Goal: Transaction & Acquisition: Purchase product/service

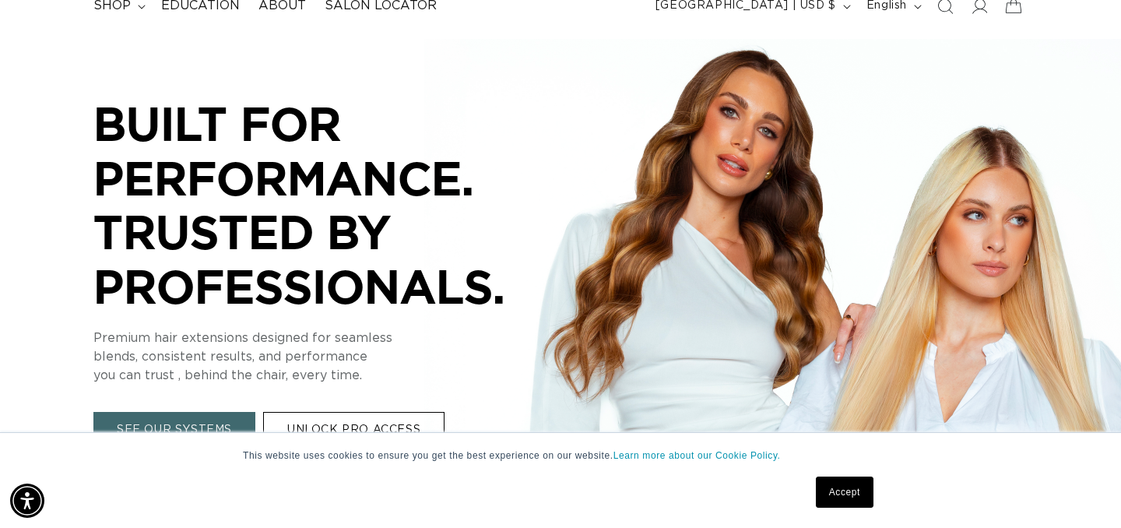
scroll to position [0, 2022]
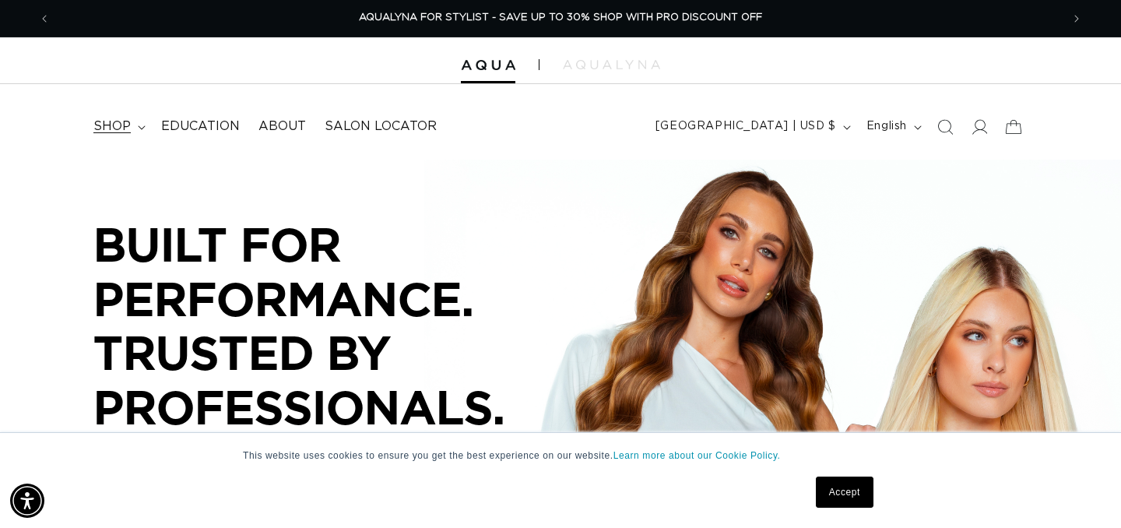
click at [114, 130] on span "shop" at bounding box center [111, 126] width 37 height 16
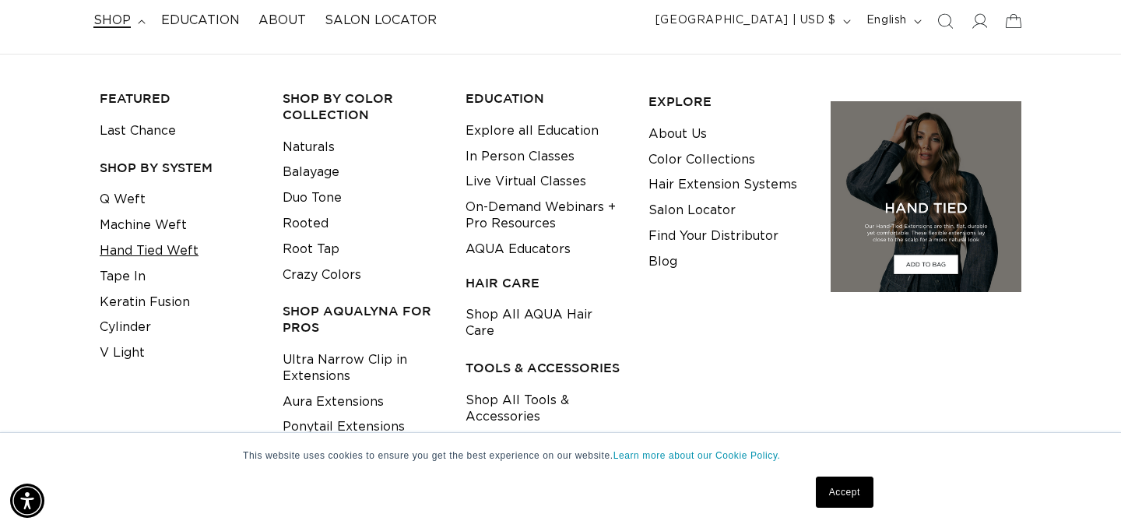
click at [144, 248] on link "Hand Tied Weft" at bounding box center [149, 251] width 99 height 26
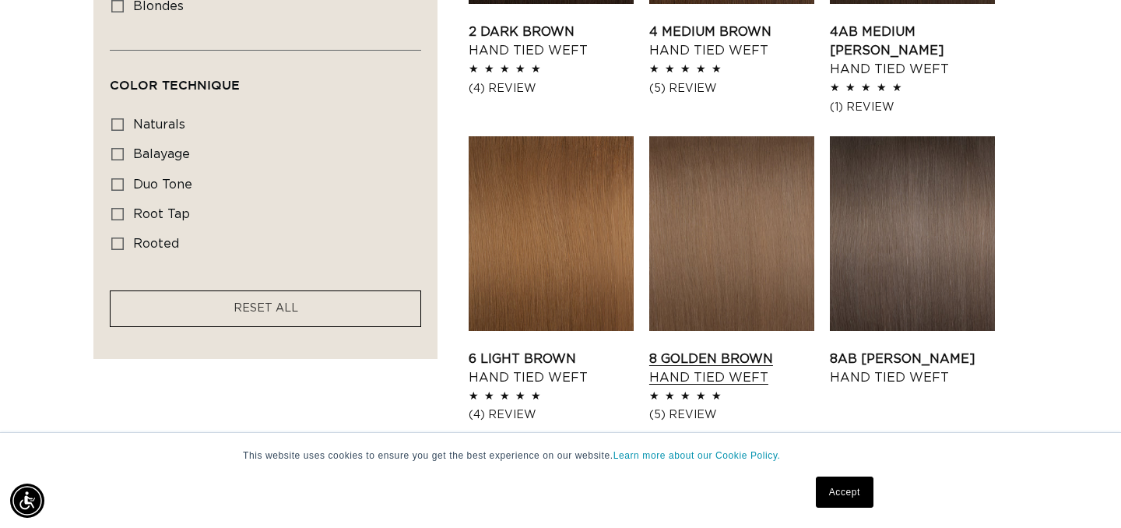
click at [691, 375] on link "8 Golden Brown Hand Tied Weft" at bounding box center [732, 368] width 165 height 37
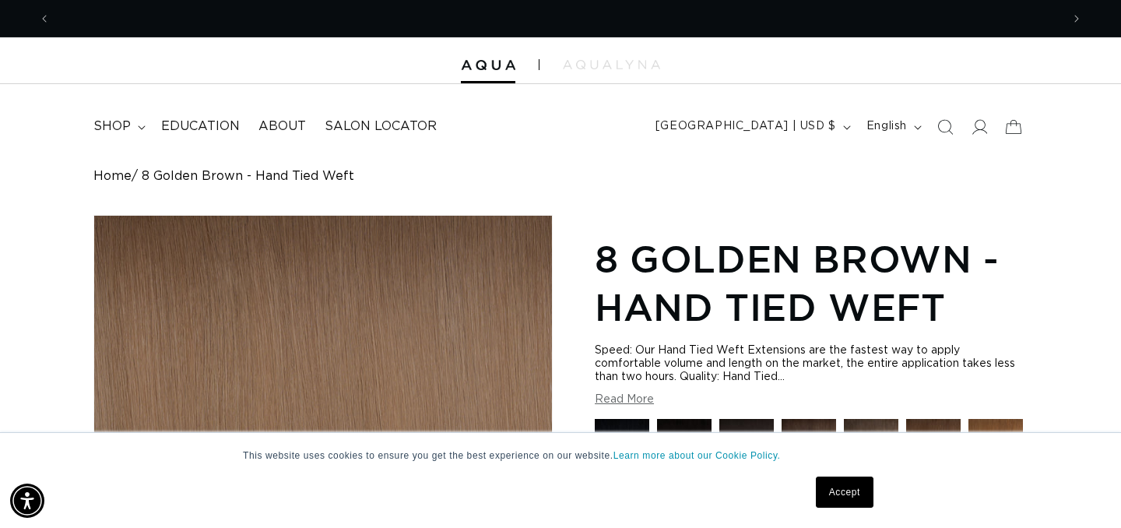
scroll to position [0, 2022]
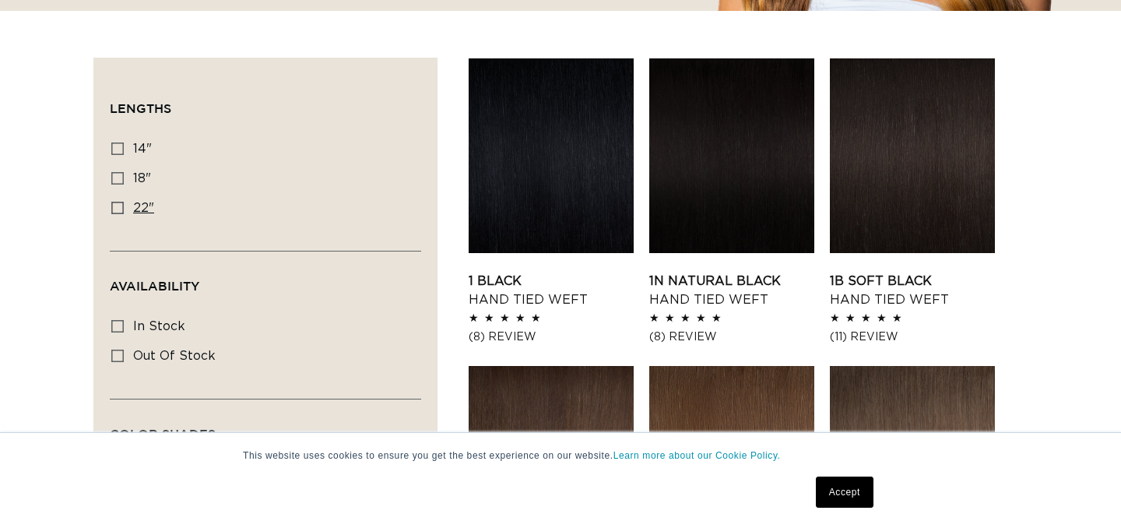
click at [121, 205] on icon at bounding box center [117, 208] width 12 height 12
click at [121, 205] on input "22" 22" (30 products)" at bounding box center [117, 208] width 12 height 12
checkbox input "true"
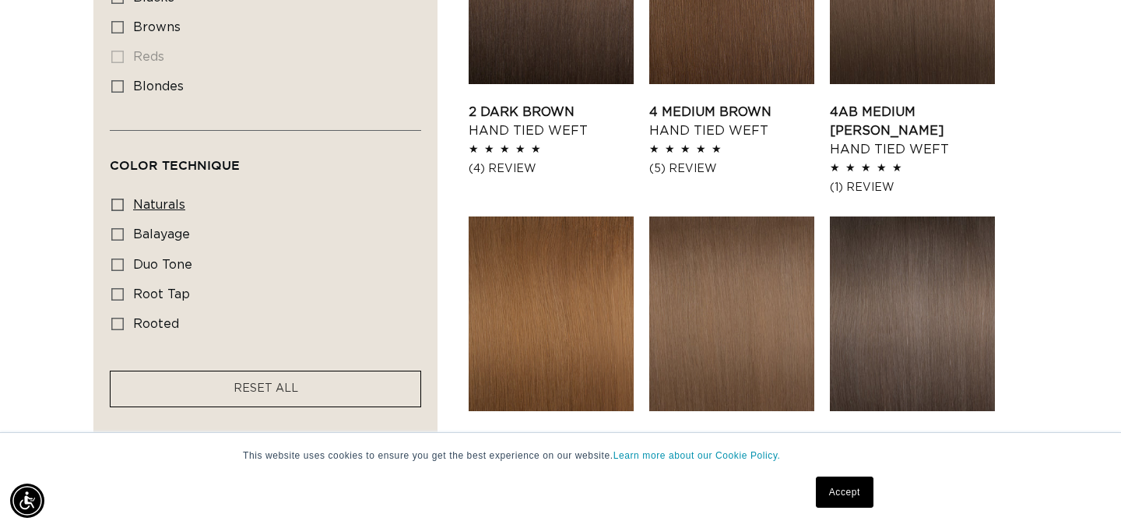
scroll to position [0, 2022]
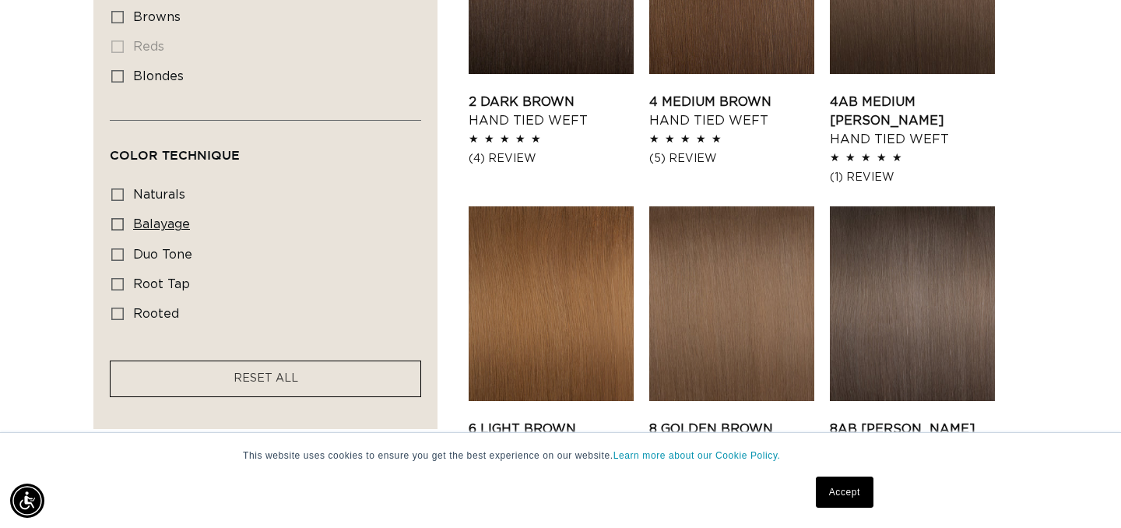
click at [136, 231] on span "balayage" at bounding box center [161, 224] width 57 height 12
click at [124, 231] on input "balayage balayage (5 products)" at bounding box center [117, 224] width 12 height 12
checkbox input "true"
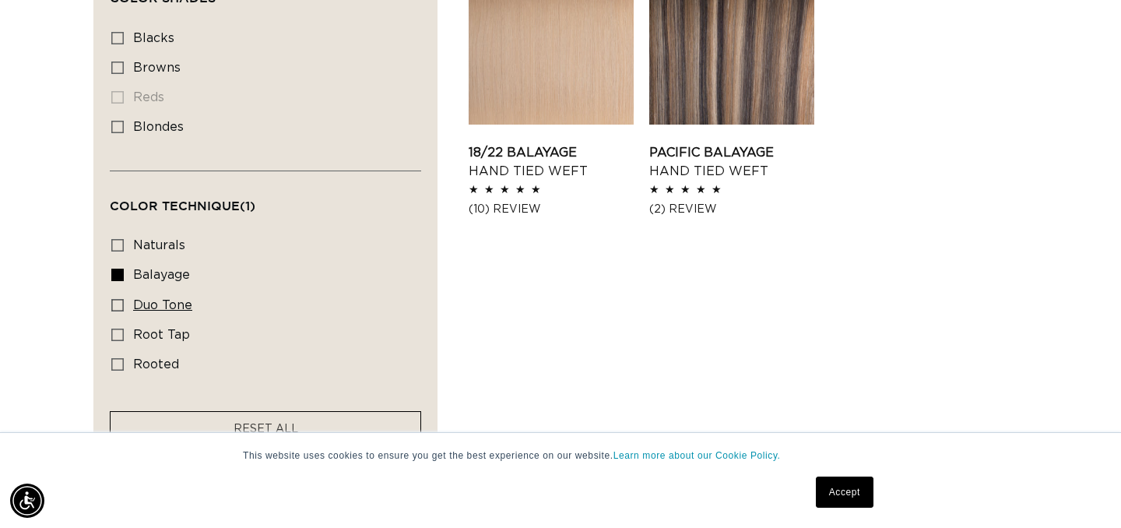
scroll to position [942, 0]
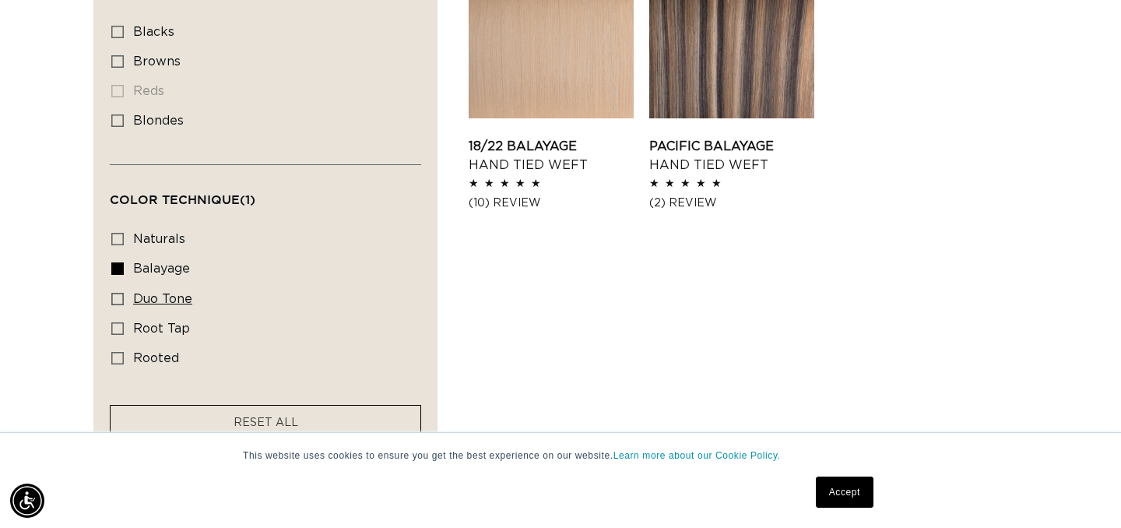
click at [120, 304] on icon at bounding box center [117, 299] width 12 height 12
click at [120, 304] on input "duo tone duo tone (5 products)" at bounding box center [117, 299] width 12 height 12
checkbox input "true"
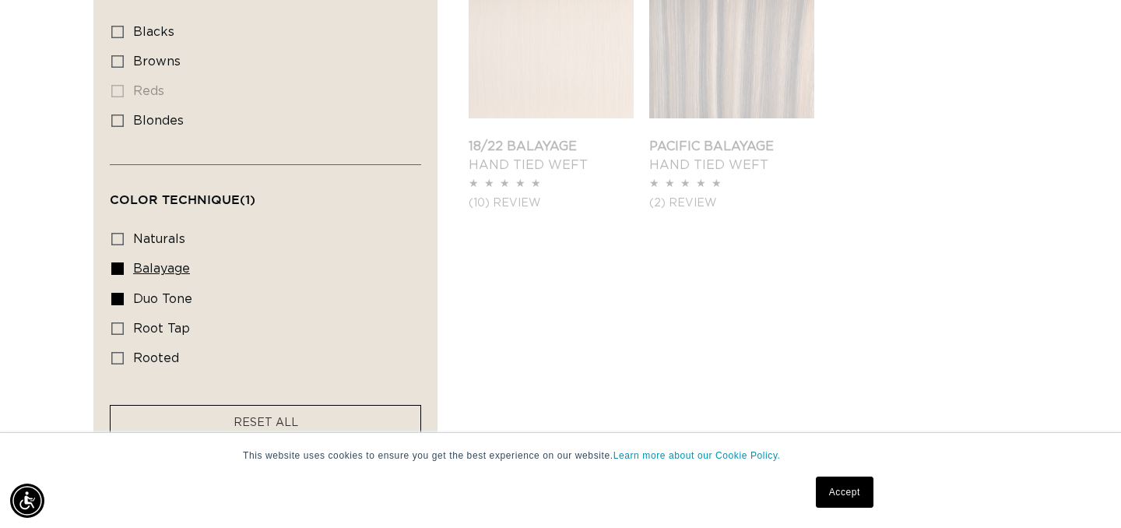
click at [118, 274] on rect at bounding box center [117, 268] width 11 height 11
click at [118, 275] on input "balayage balayage (5 products)" at bounding box center [117, 268] width 12 height 12
checkbox input "false"
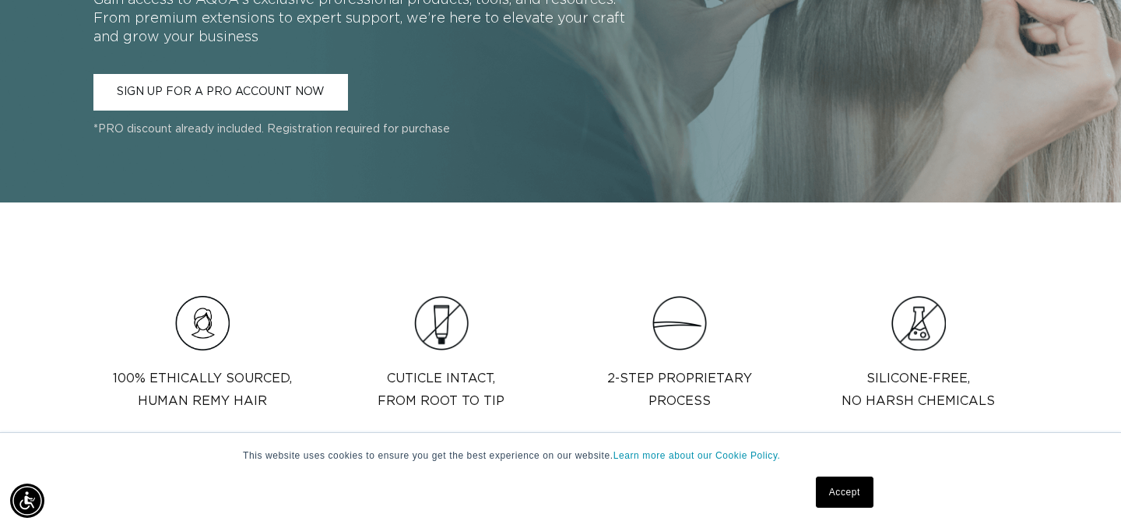
scroll to position [1878, 0]
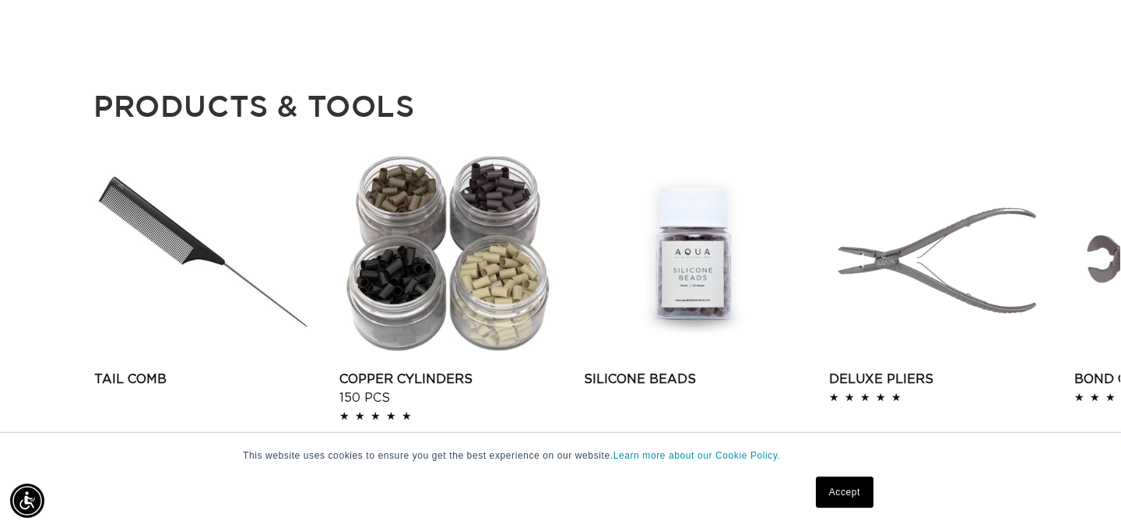
click at [871, 525] on div "This website uses cookies to ensure you get the best experience on our website.…" at bounding box center [560, 480] width 779 height 95
click at [853, 495] on link "Accept" at bounding box center [845, 492] width 58 height 31
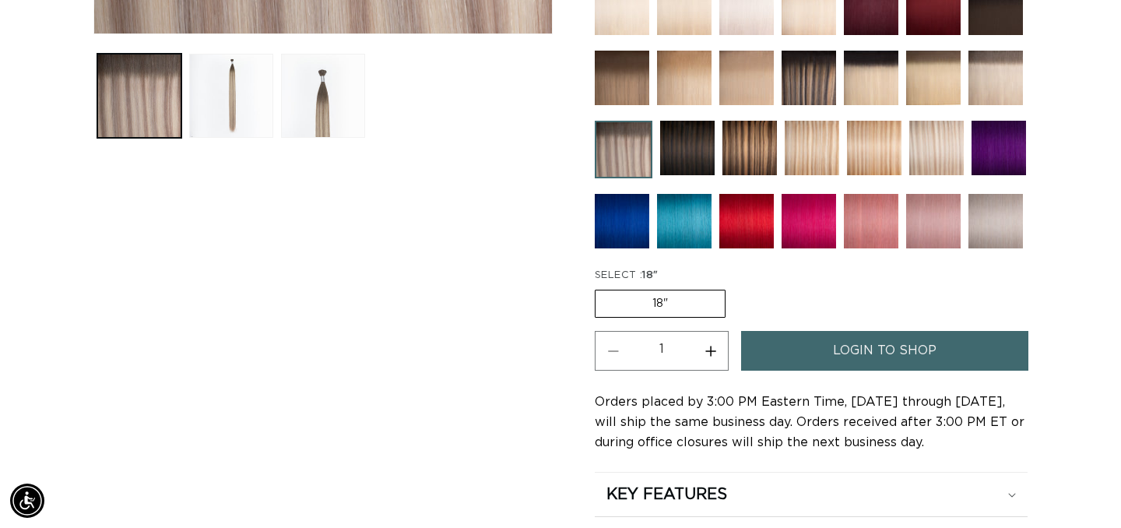
scroll to position [567, 0]
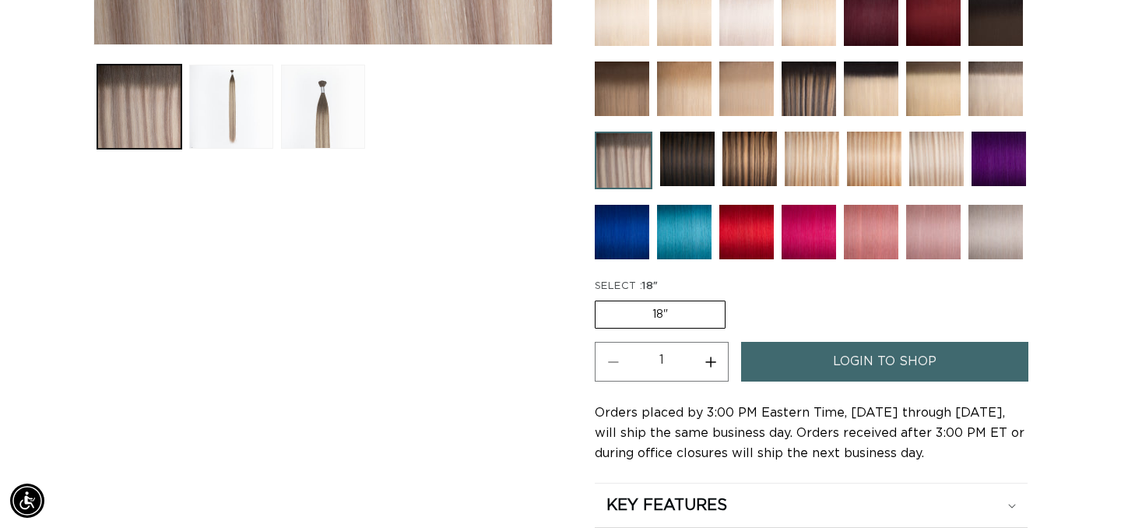
click at [829, 361] on link "login to shop" at bounding box center [884, 362] width 287 height 40
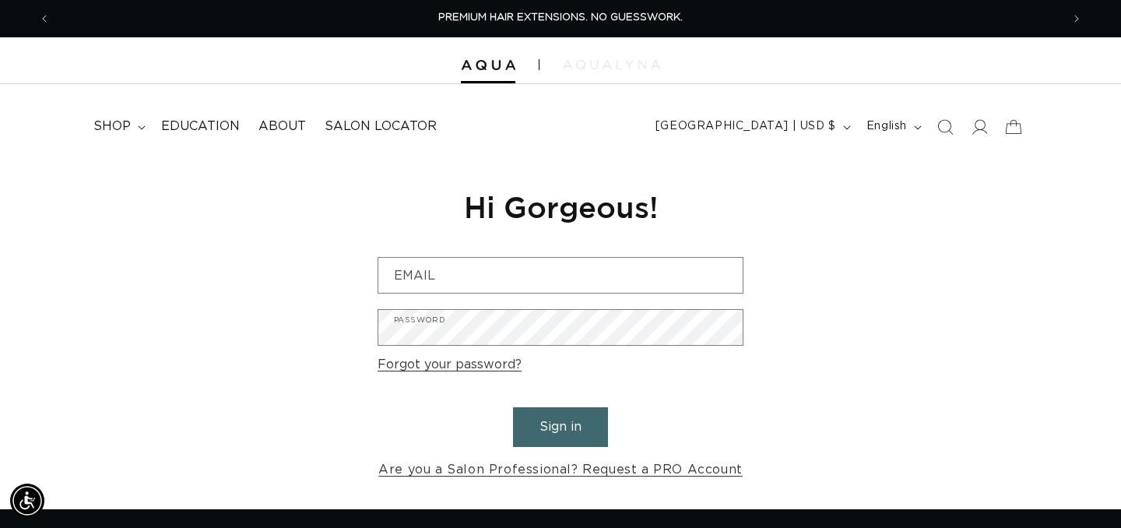
click at [599, 61] on img at bounding box center [611, 64] width 97 height 9
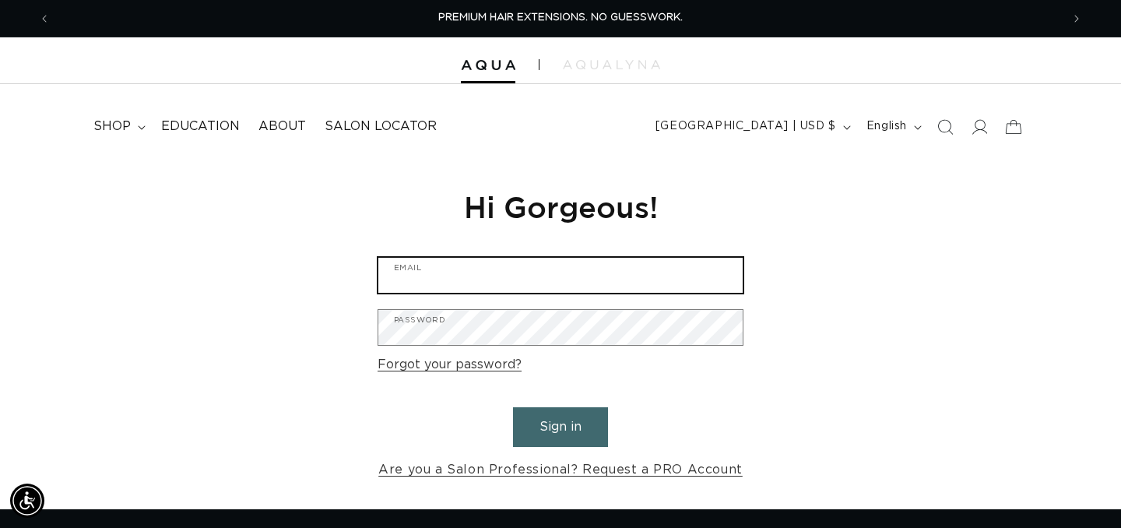
click at [527, 285] on input "Email" at bounding box center [561, 275] width 364 height 35
type input "karasobania78@gmail.com"
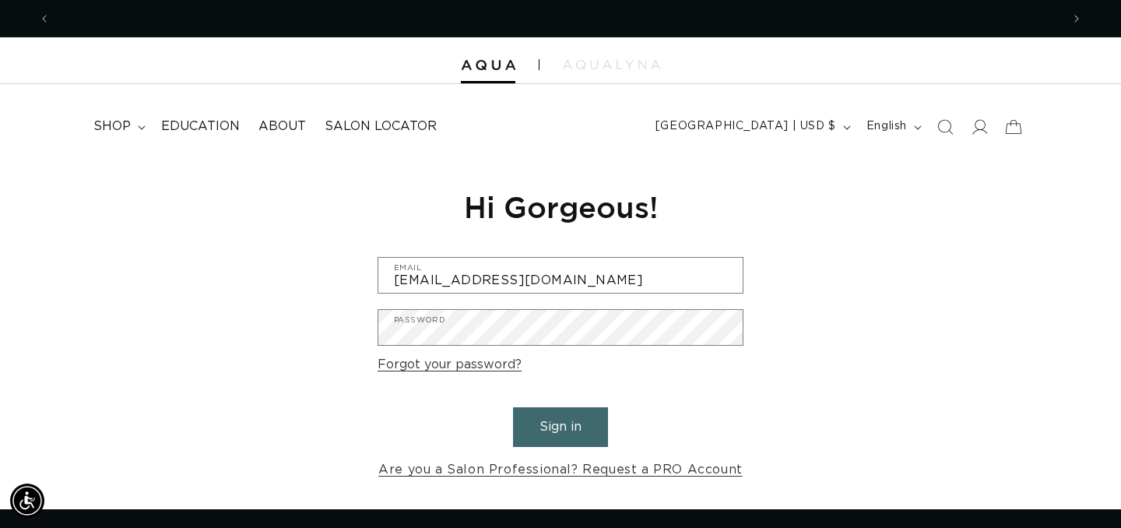
scroll to position [0, 1011]
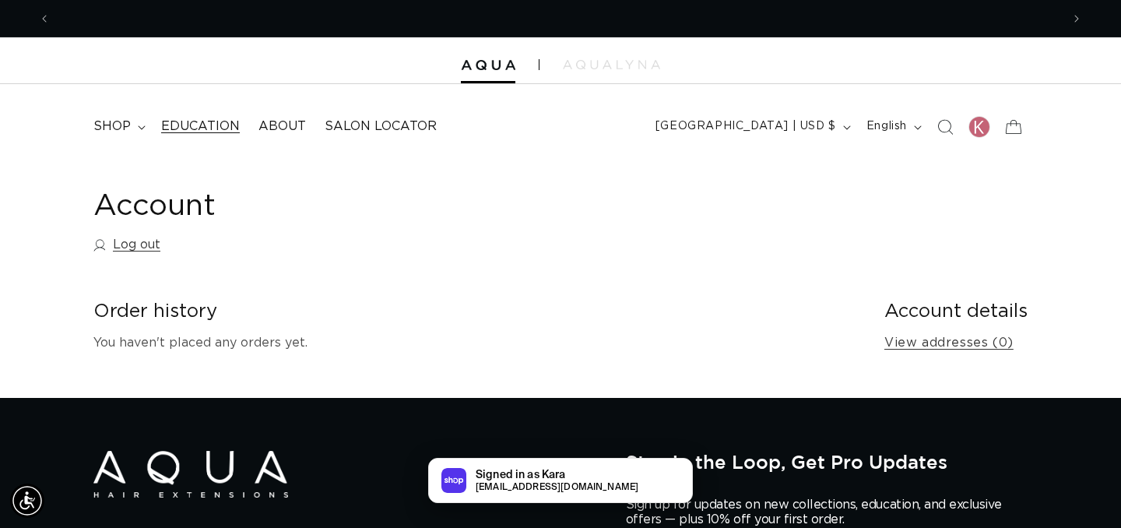
scroll to position [0, 1011]
click at [114, 128] on span "shop" at bounding box center [111, 126] width 37 height 16
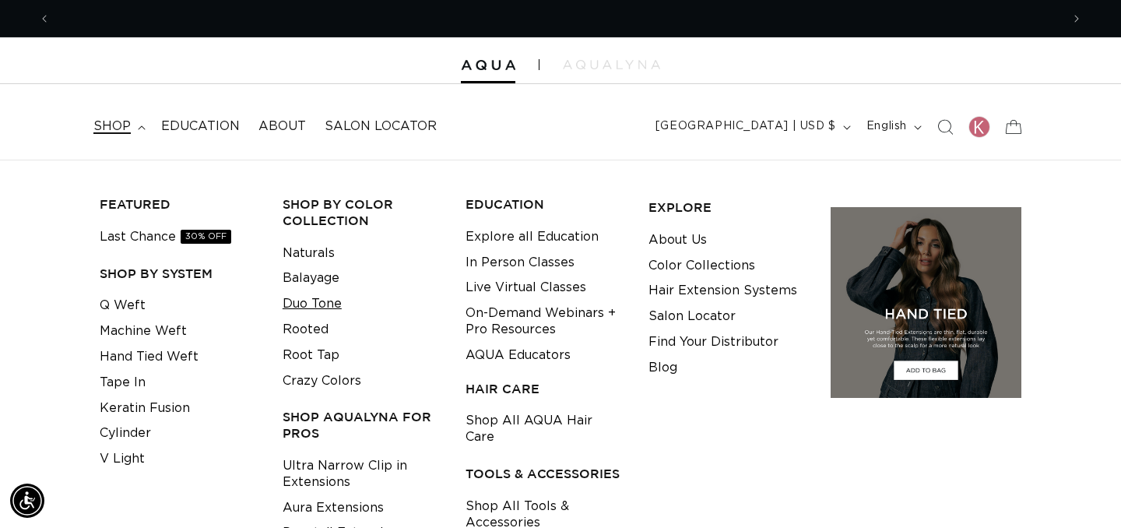
scroll to position [0, 0]
click at [313, 304] on link "Duo Tone" at bounding box center [312, 304] width 59 height 26
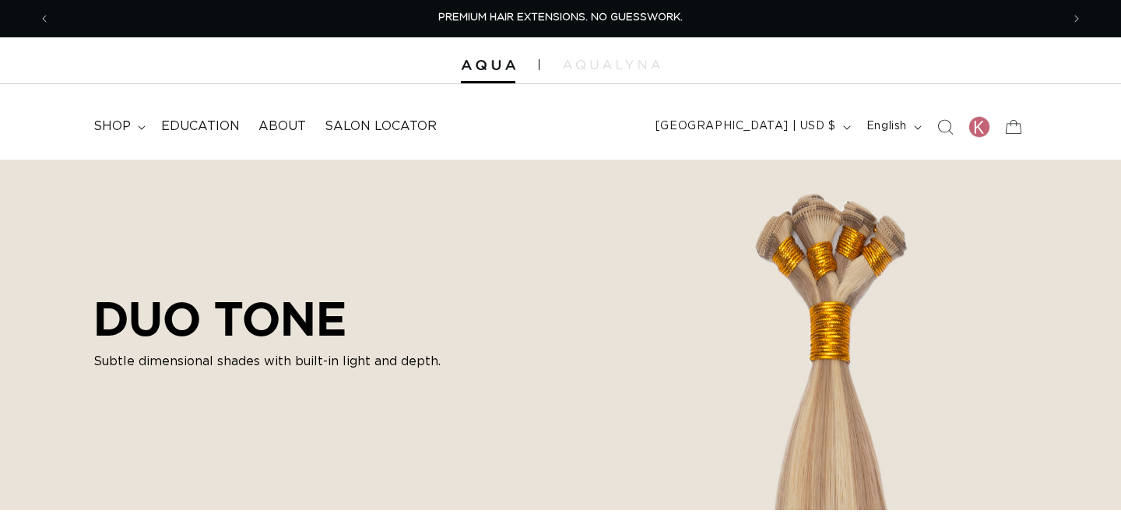
checkbox input "true"
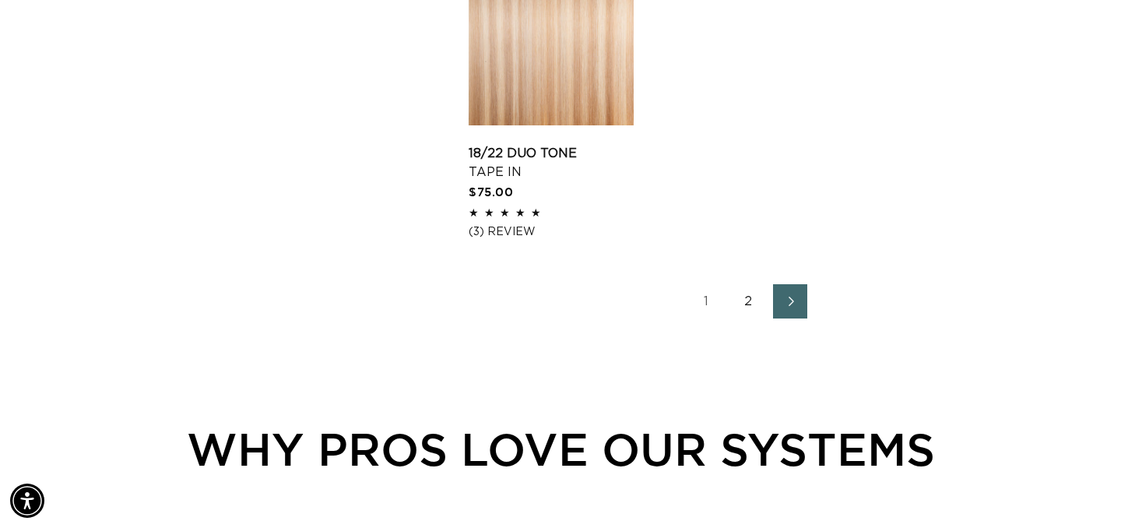
click at [744, 314] on link "2" at bounding box center [748, 301] width 34 height 34
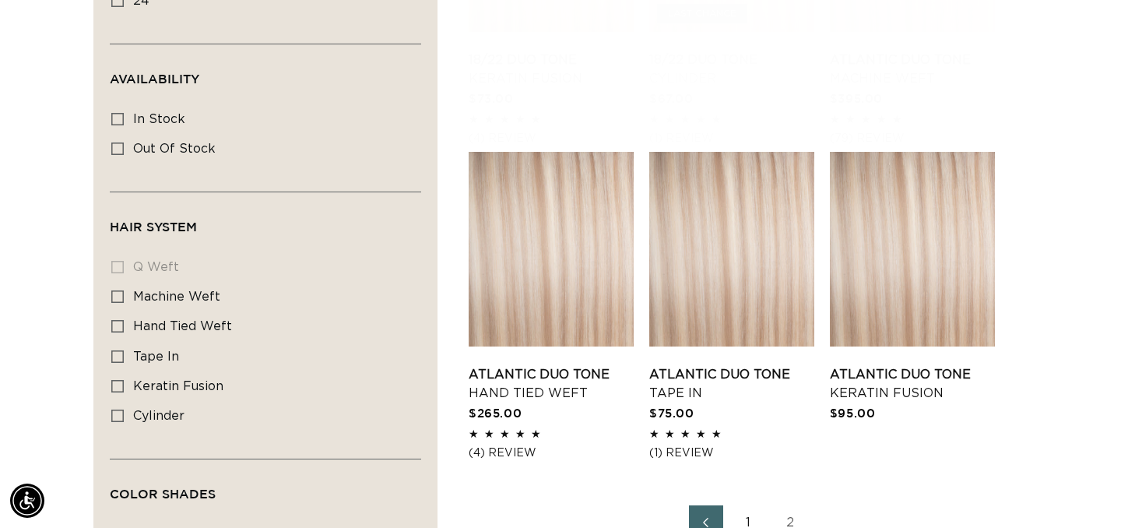
scroll to position [738, 0]
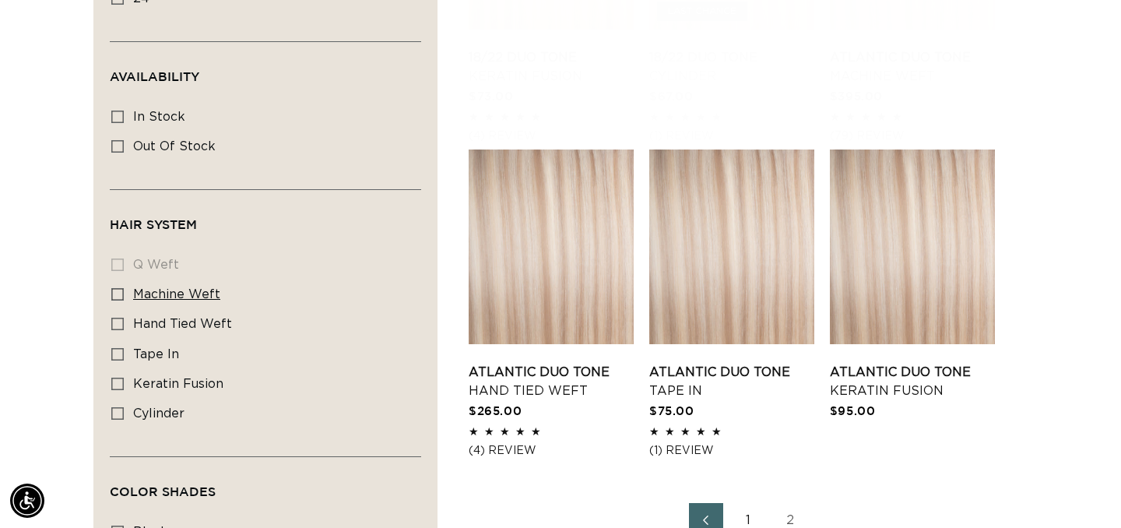
click at [111, 299] on icon at bounding box center [117, 294] width 12 height 12
click at [111, 299] on input "machine weft machine weft (5 products)" at bounding box center [117, 294] width 12 height 12
checkbox input "true"
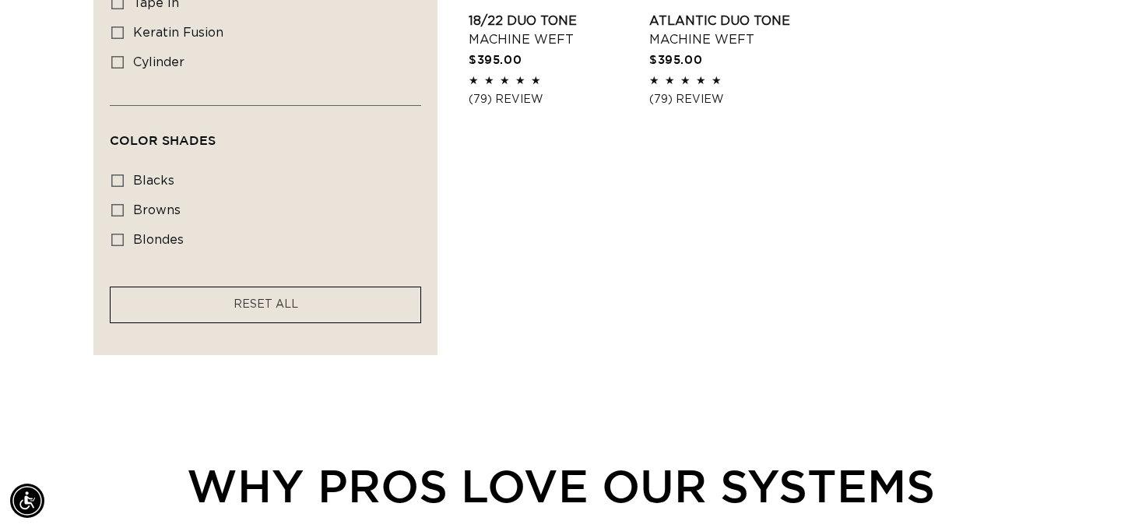
scroll to position [1090, 0]
click at [153, 312] on facet-remove "RESET ALL" at bounding box center [266, 304] width 312 height 37
click at [271, 309] on span "RESET ALL" at bounding box center [266, 303] width 65 height 11
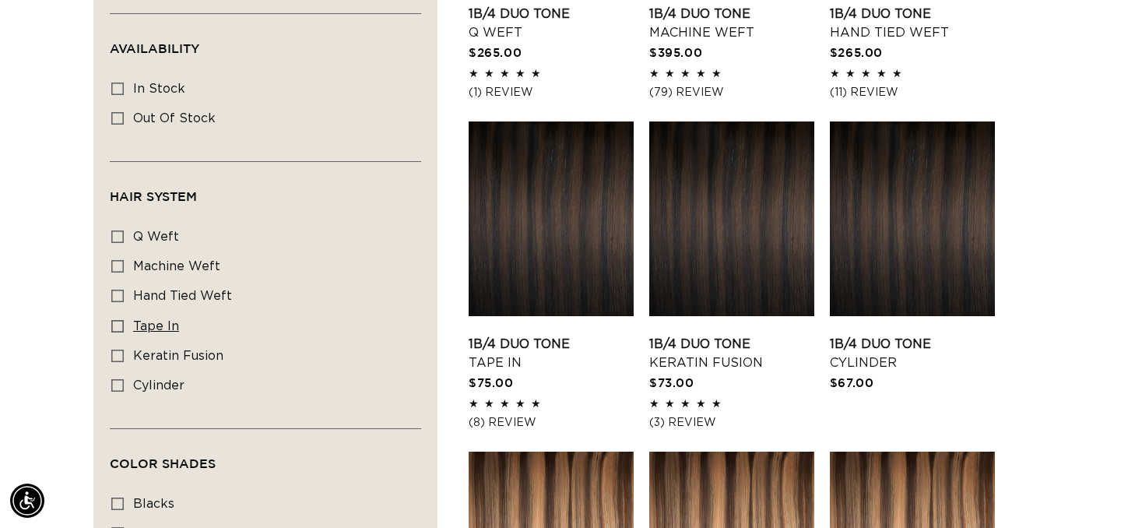
scroll to position [762, 0]
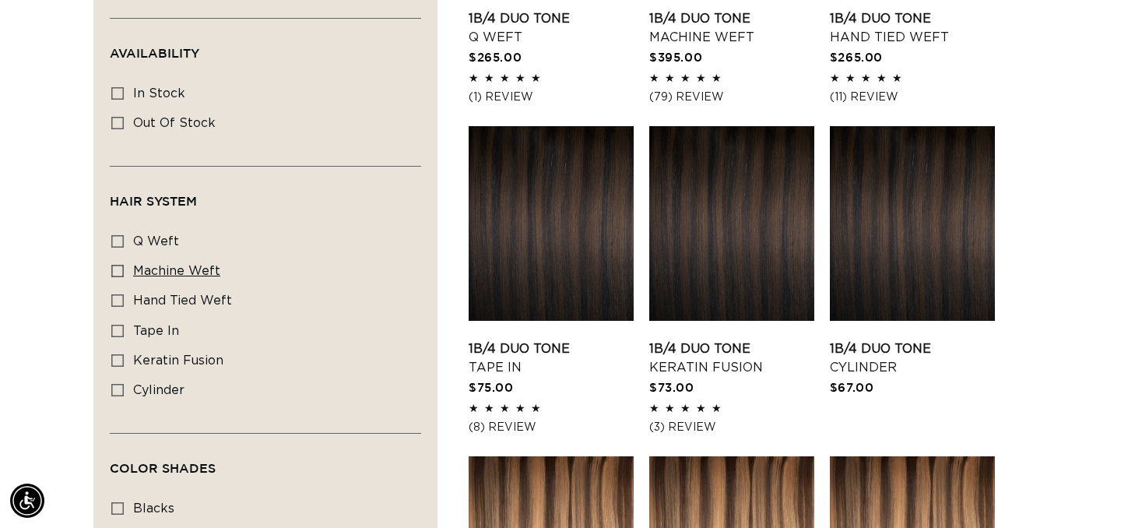
click at [124, 278] on label "machine weft machine weft (5 products)" at bounding box center [260, 272] width 299 height 30
click at [124, 277] on input "machine weft machine weft (5 products)" at bounding box center [117, 271] width 12 height 12
checkbox input "true"
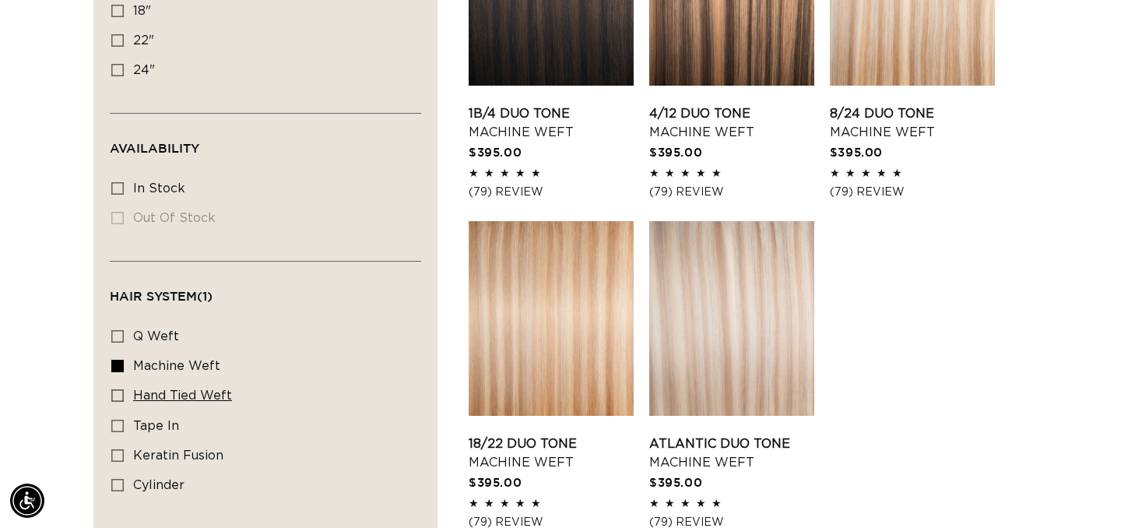
scroll to position [0, 1011]
click at [131, 400] on label "hand tied weft hand tied weft (5 products)" at bounding box center [260, 397] width 299 height 30
click at [124, 400] on input "hand tied weft hand tied weft (5 products)" at bounding box center [117, 395] width 12 height 12
checkbox input "true"
click at [114, 365] on rect at bounding box center [117, 366] width 11 height 11
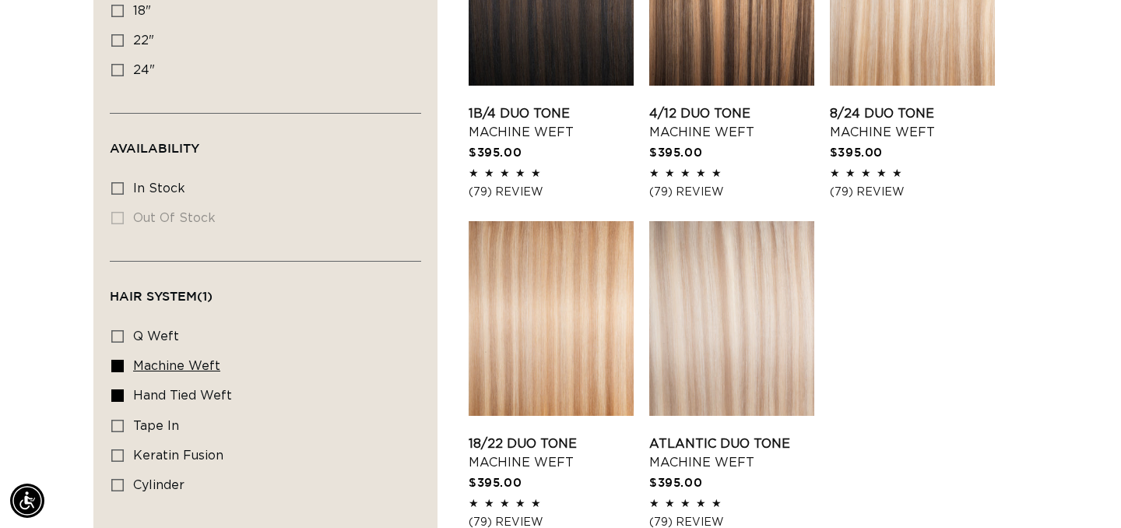
click at [114, 365] on input "machine weft machine weft (5 products)" at bounding box center [117, 366] width 12 height 12
checkbox input "false"
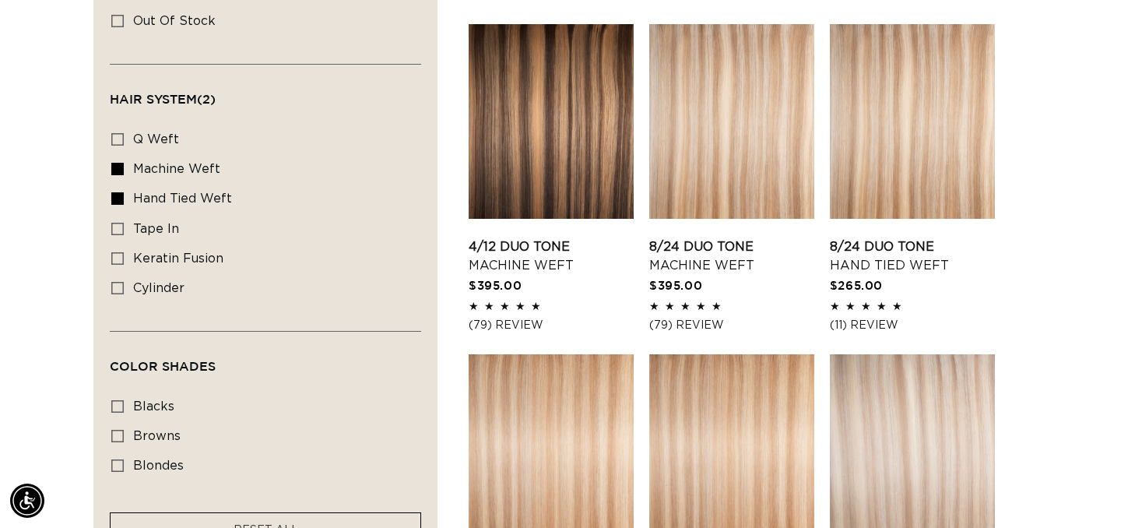
scroll to position [857, 0]
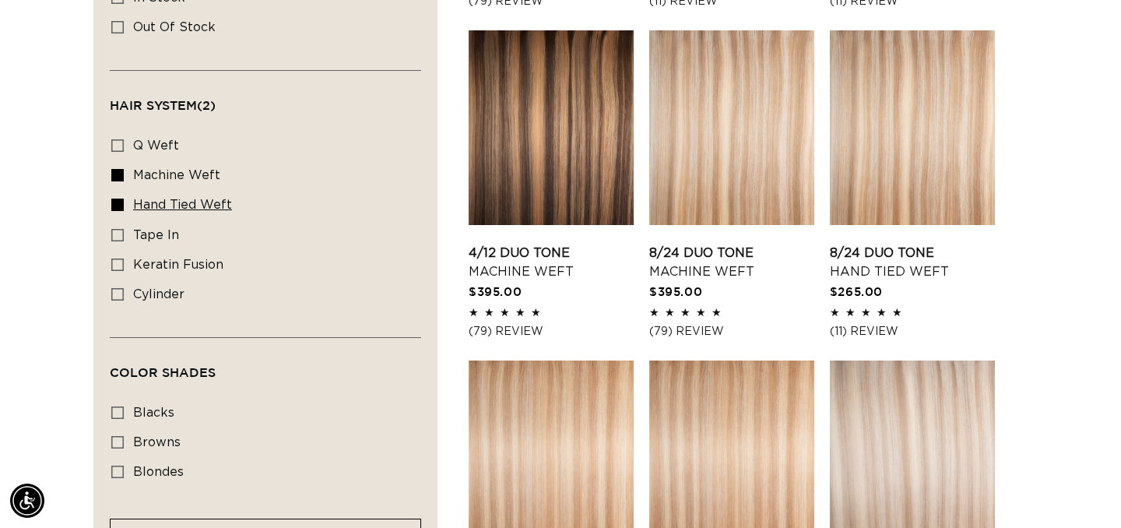
click at [118, 210] on icon at bounding box center [117, 205] width 12 height 12
click at [118, 210] on input "hand tied weft hand tied weft (5 products)" at bounding box center [117, 205] width 12 height 12
checkbox input "false"
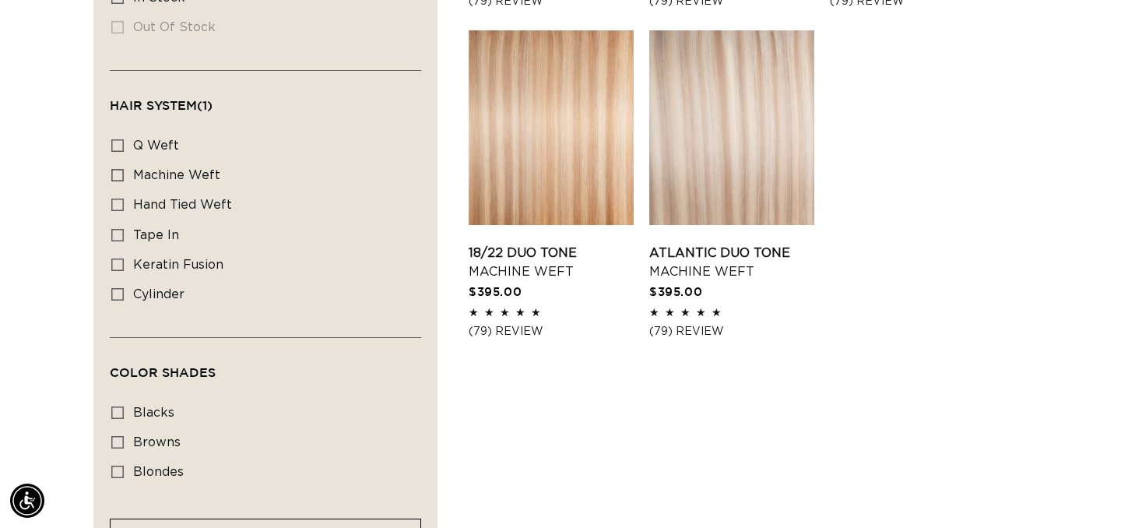
scroll to position [0, 2022]
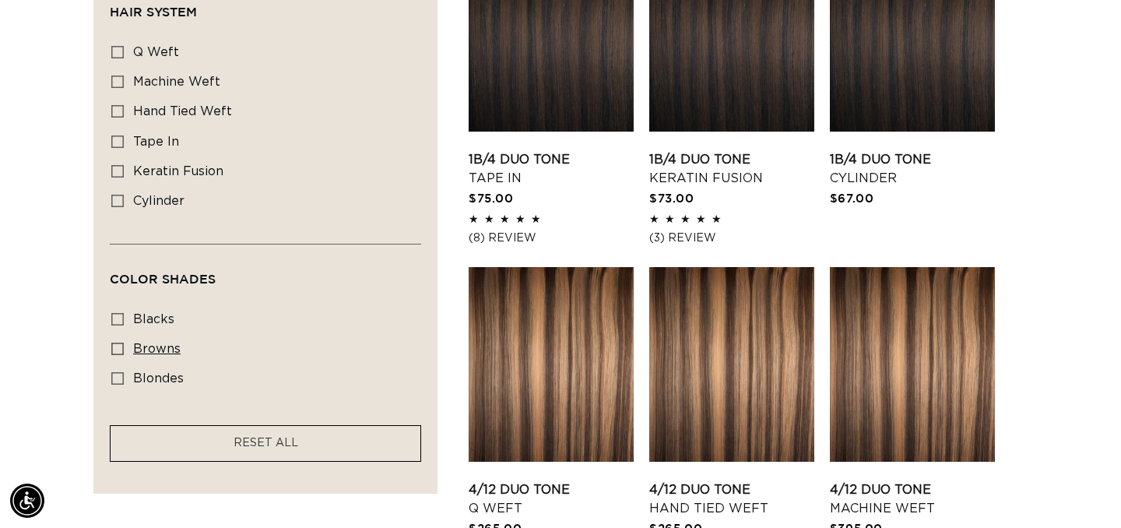
click at [125, 360] on label "browns browns (20 products)" at bounding box center [260, 350] width 299 height 30
click at [124, 355] on input "browns browns (20 products)" at bounding box center [117, 349] width 12 height 12
checkbox input "true"
